Goal: Information Seeking & Learning: Find specific fact

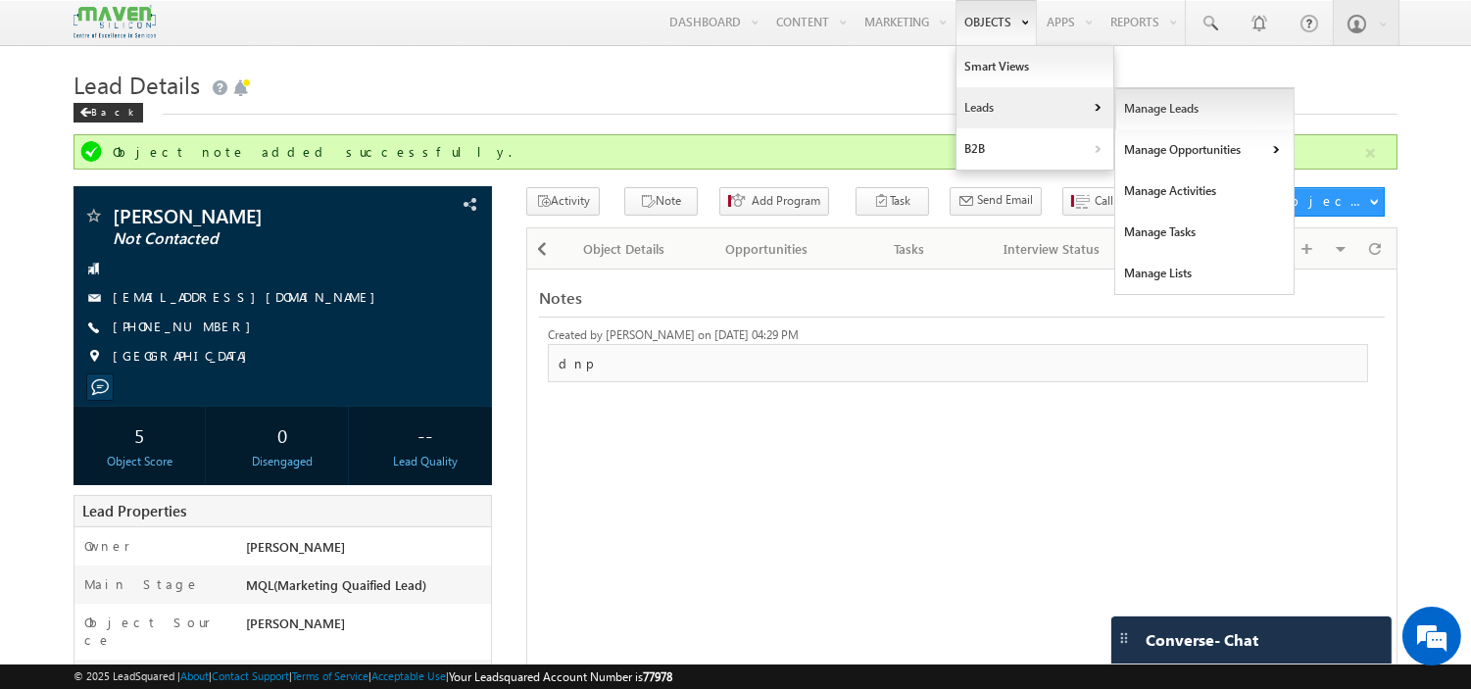
click at [1141, 113] on link "Manage Leads" at bounding box center [1204, 108] width 179 height 41
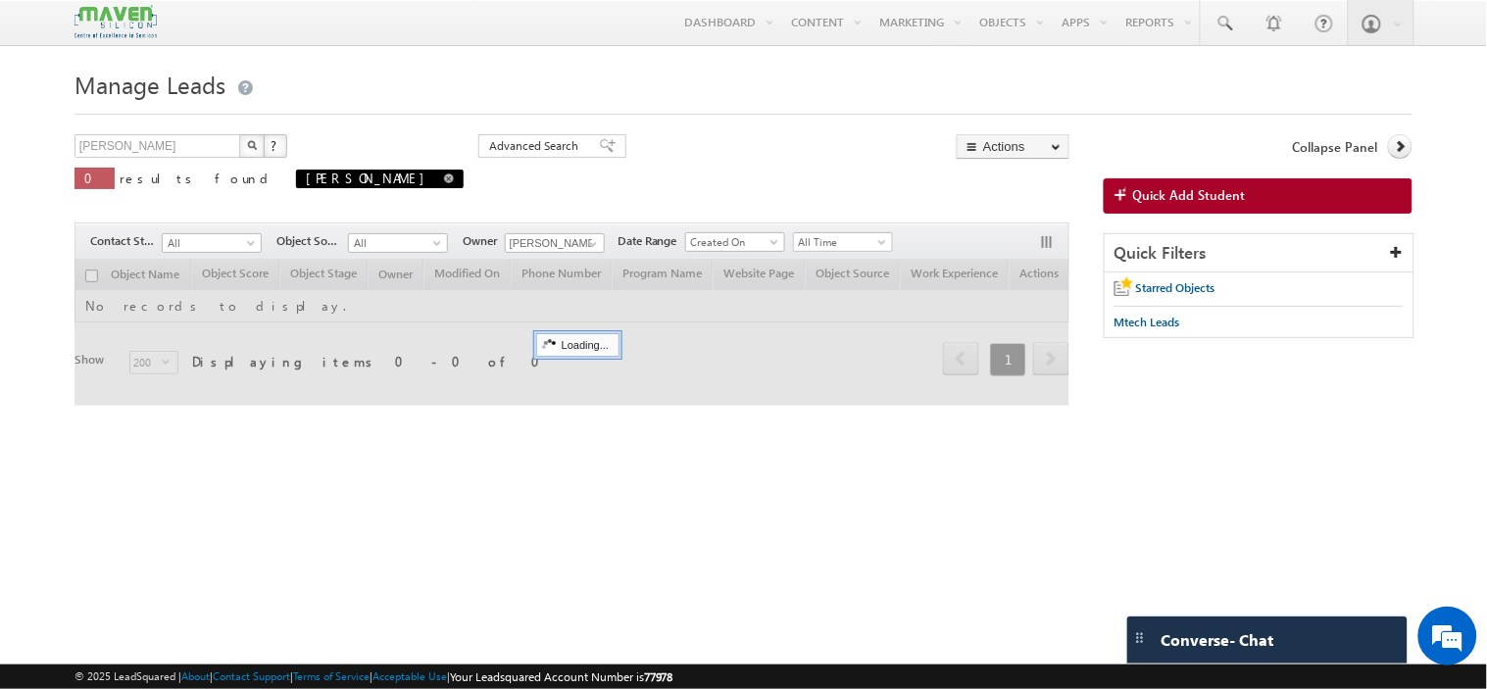
click at [444, 181] on span at bounding box center [449, 178] width 10 height 10
type input "Search Objects"
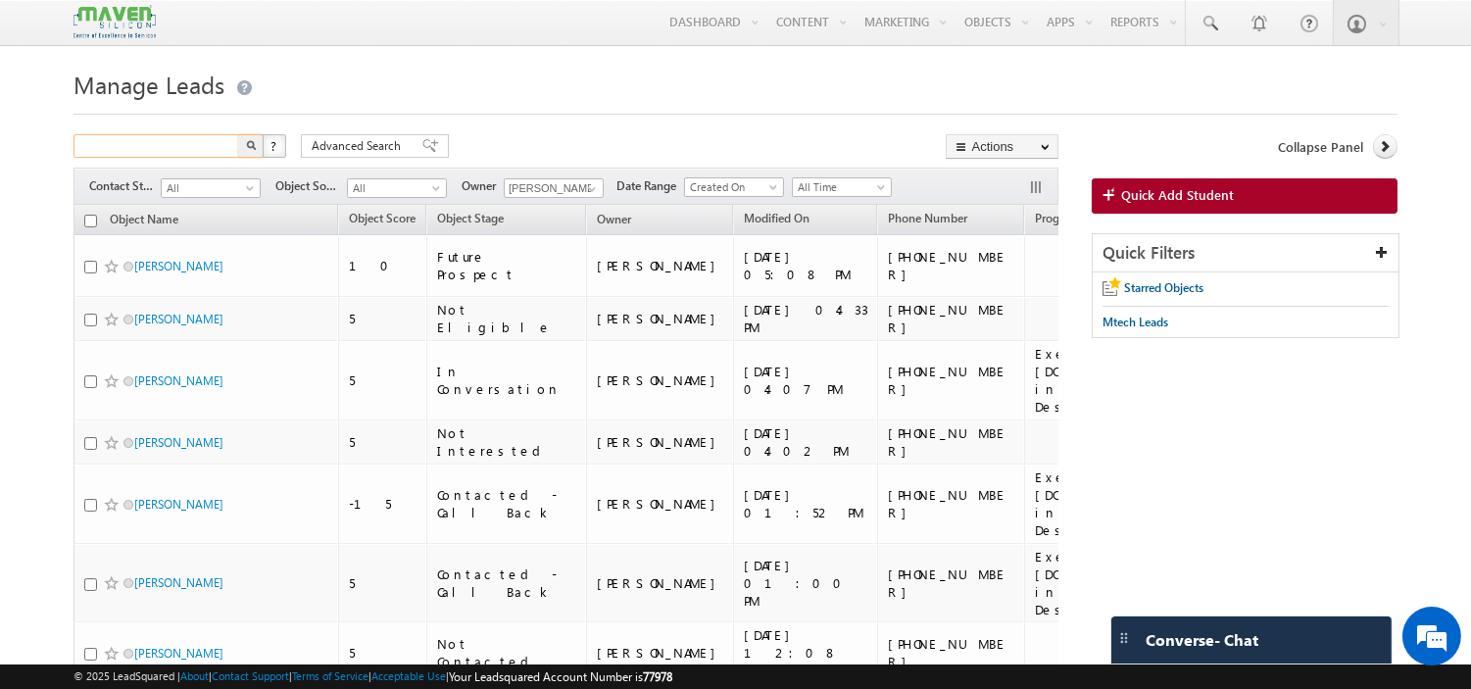
click at [202, 148] on input "text" at bounding box center [157, 146] width 168 height 24
type input "7338540304"
click at [238, 134] on button "button" at bounding box center [250, 146] width 25 height 24
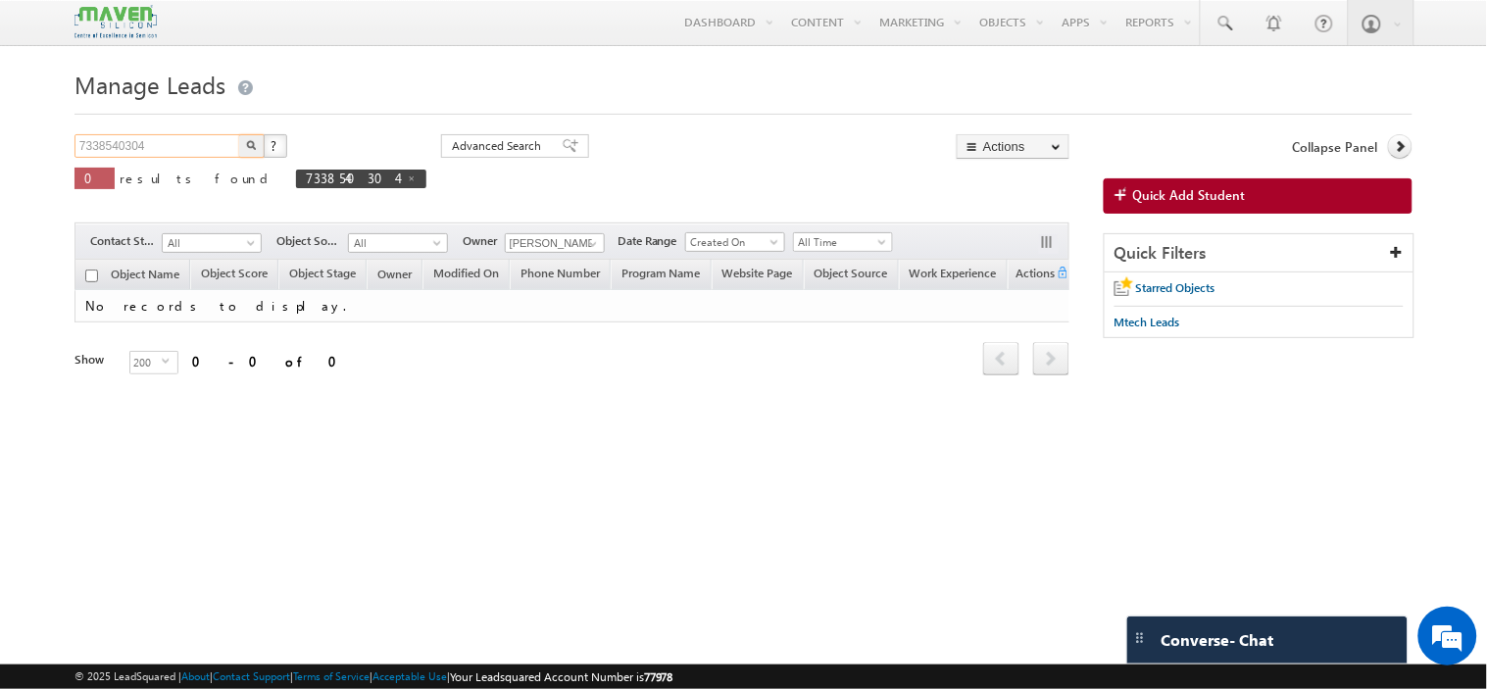
drag, startPoint x: 164, startPoint y: 150, endPoint x: 61, endPoint y: 151, distance: 102.9
click at [61, 151] on body "Menu Komal lsq4@ maven -sili con.c om" at bounding box center [743, 277] width 1487 height 554
click at [197, 134] on form "Manage Leads 7338540304 X ? 0 results found 7338540304 Advanced Search Advanced…" at bounding box center [743, 247] width 1338 height 367
click at [407, 183] on span at bounding box center [412, 178] width 10 height 10
type input "Search Objects"
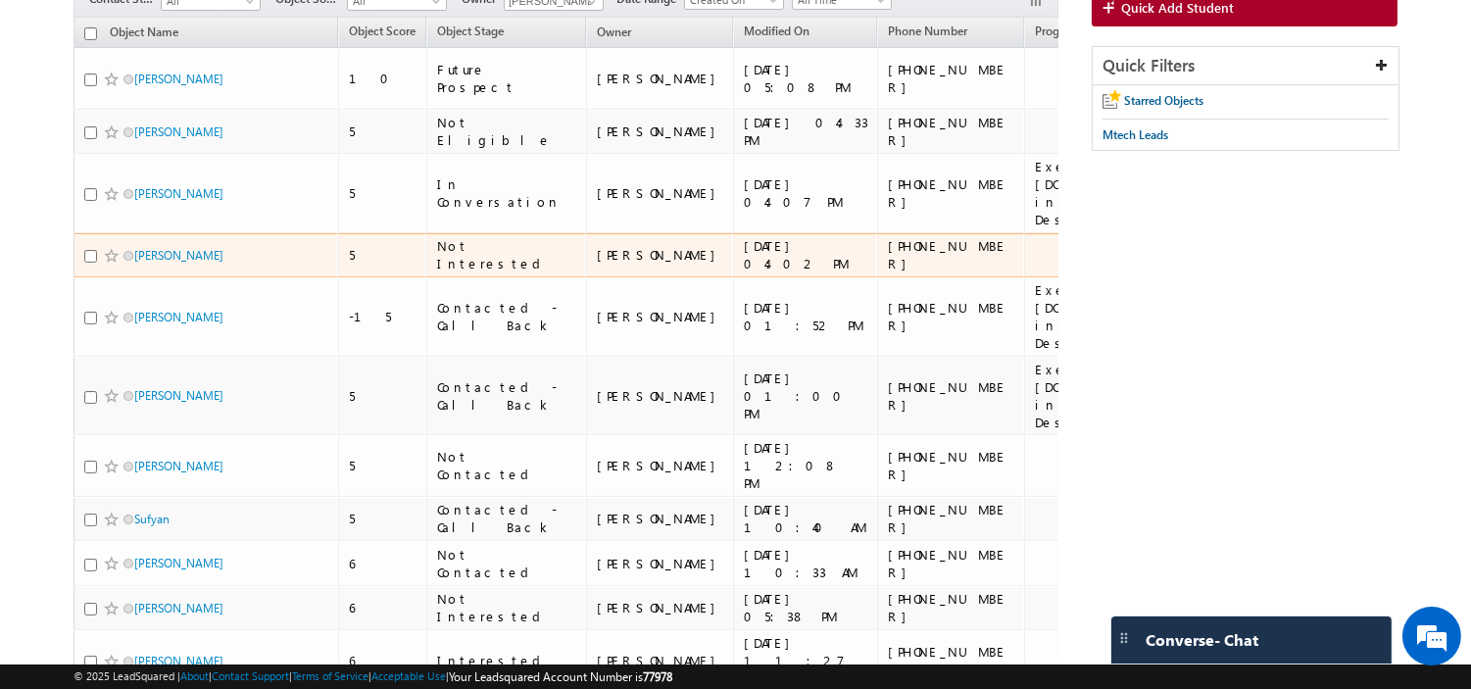
scroll to position [188, 0]
